Goal: Transaction & Acquisition: Purchase product/service

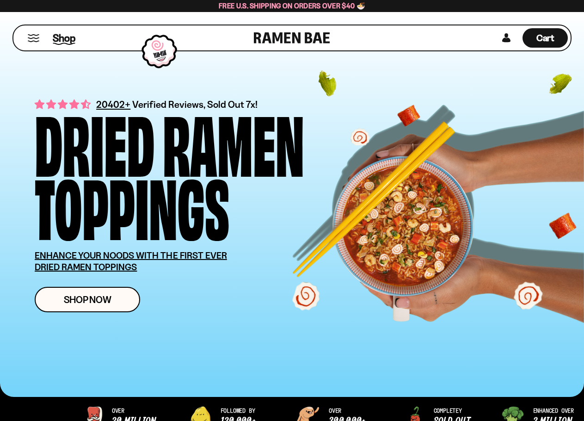
click at [61, 31] on span "Shop" at bounding box center [64, 38] width 23 height 14
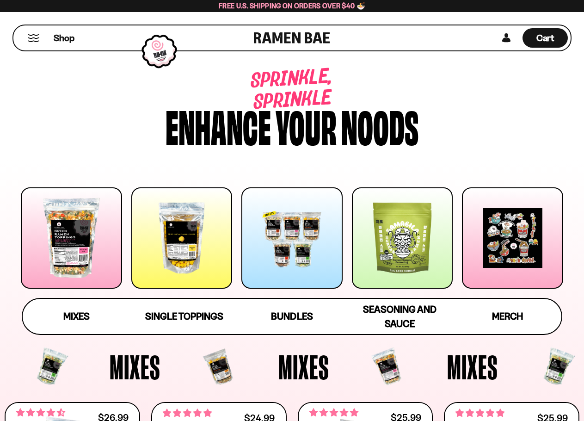
click at [79, 254] on div at bounding box center [71, 237] width 101 height 101
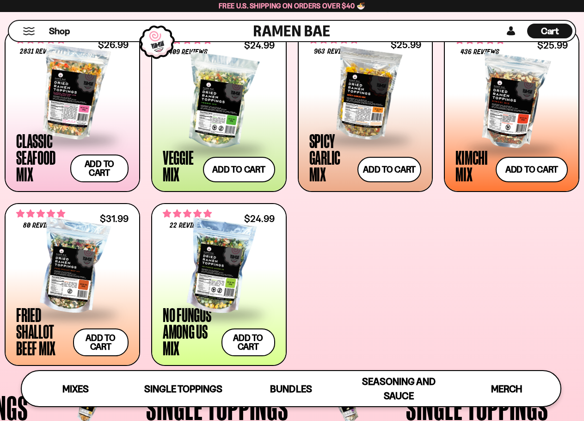
scroll to position [347, 0]
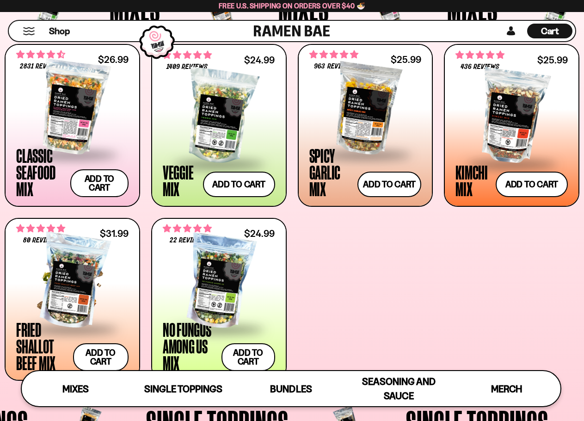
click at [66, 279] on div at bounding box center [72, 281] width 112 height 93
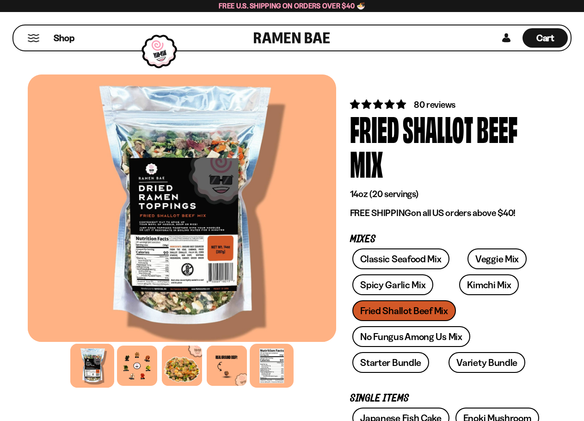
click at [272, 367] on div at bounding box center [272, 366] width 44 height 44
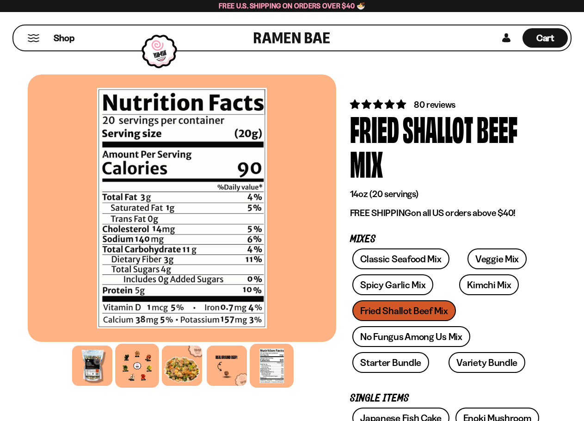
click at [147, 361] on div at bounding box center [137, 366] width 44 height 44
